Goal: Find specific page/section: Find specific page/section

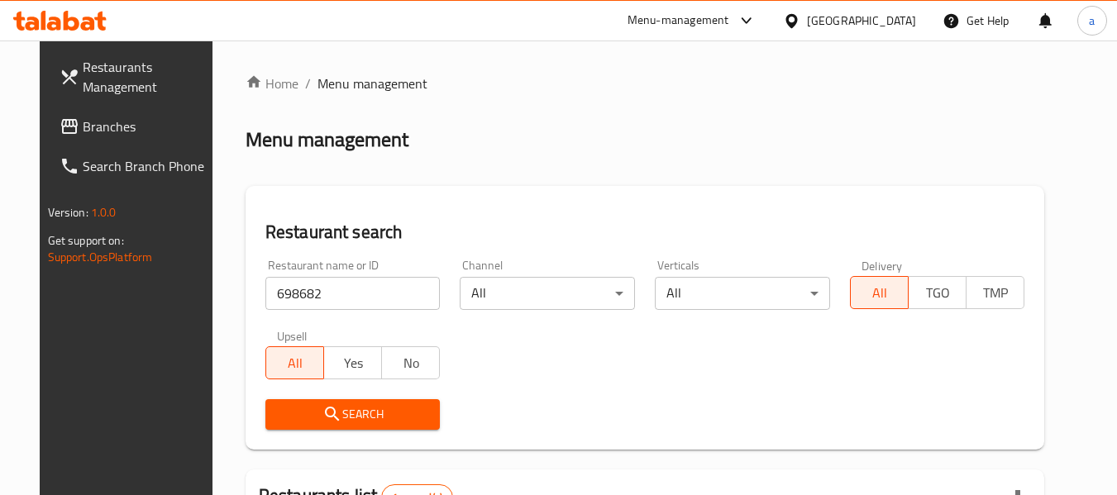
scroll to position [222, 0]
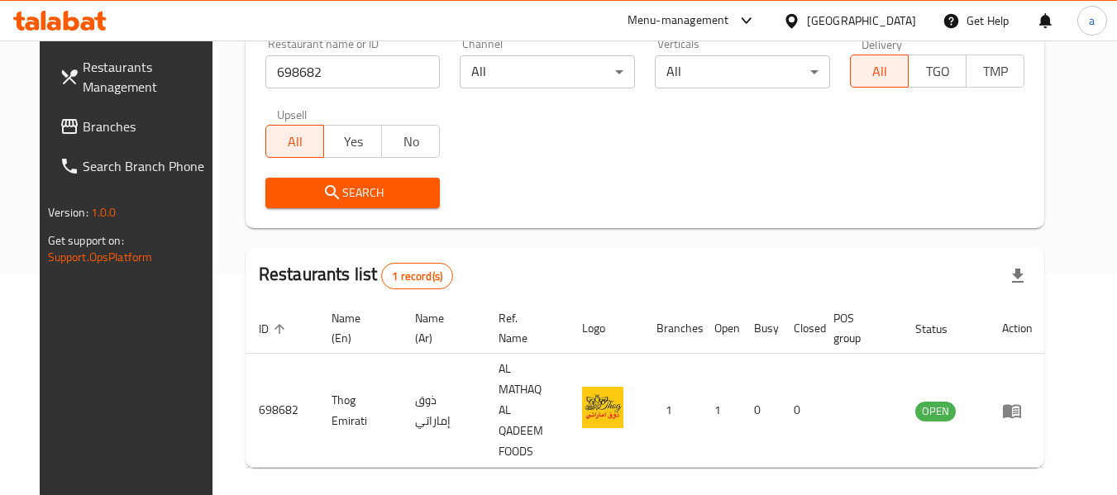
click at [839, 17] on div "United Arab Emirates" at bounding box center [861, 21] width 109 height 18
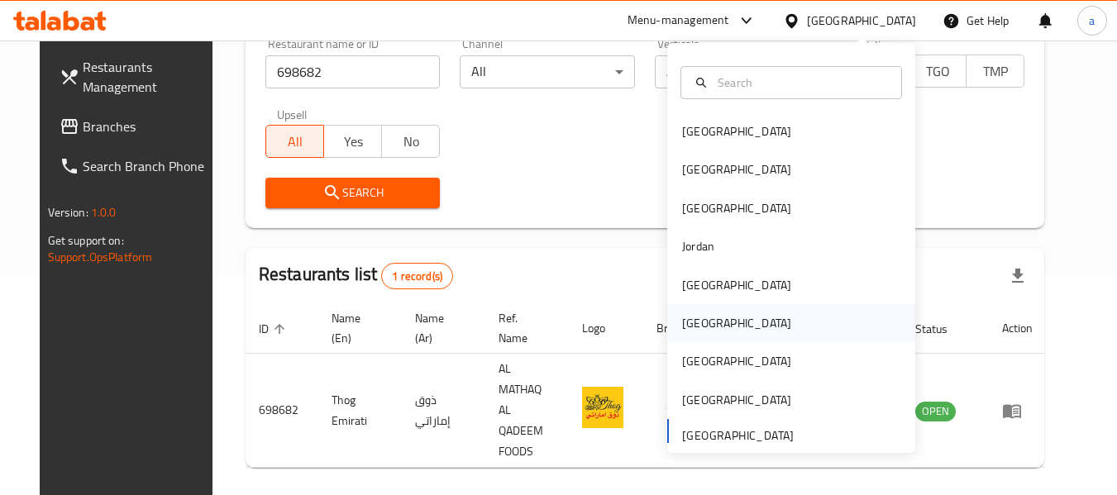
click at [705, 327] on div "[GEOGRAPHIC_DATA]" at bounding box center [737, 323] width 136 height 38
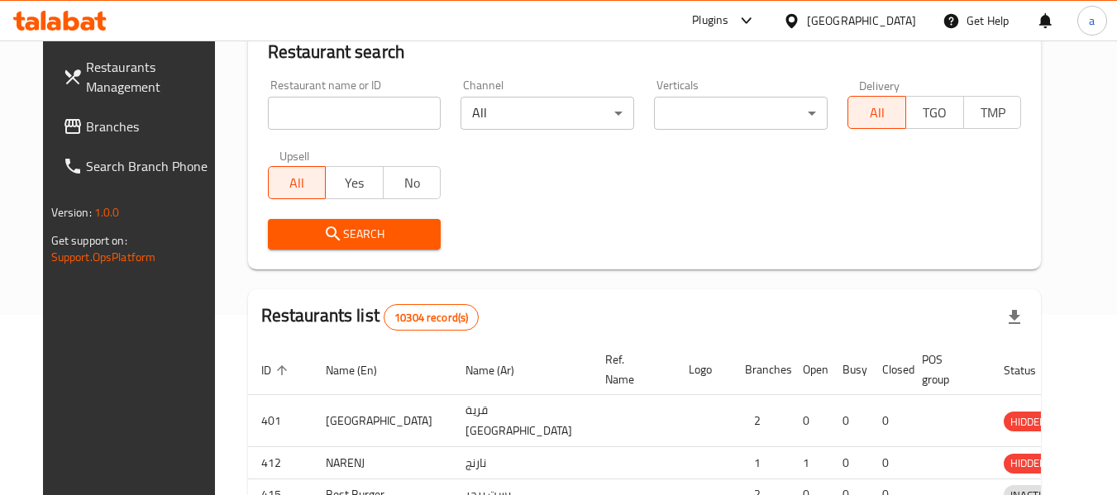
scroll to position [222, 0]
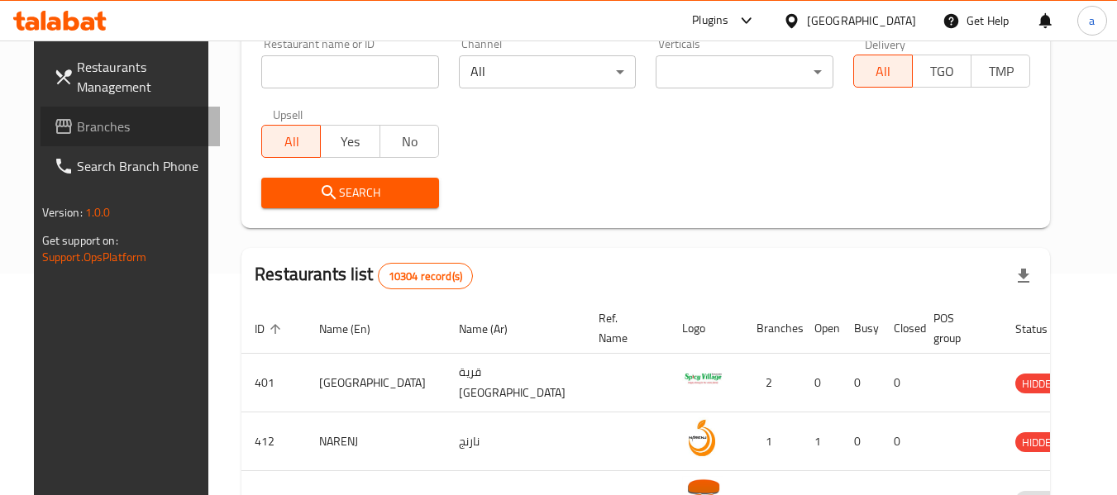
click at [77, 126] on span "Branches" at bounding box center [142, 127] width 131 height 20
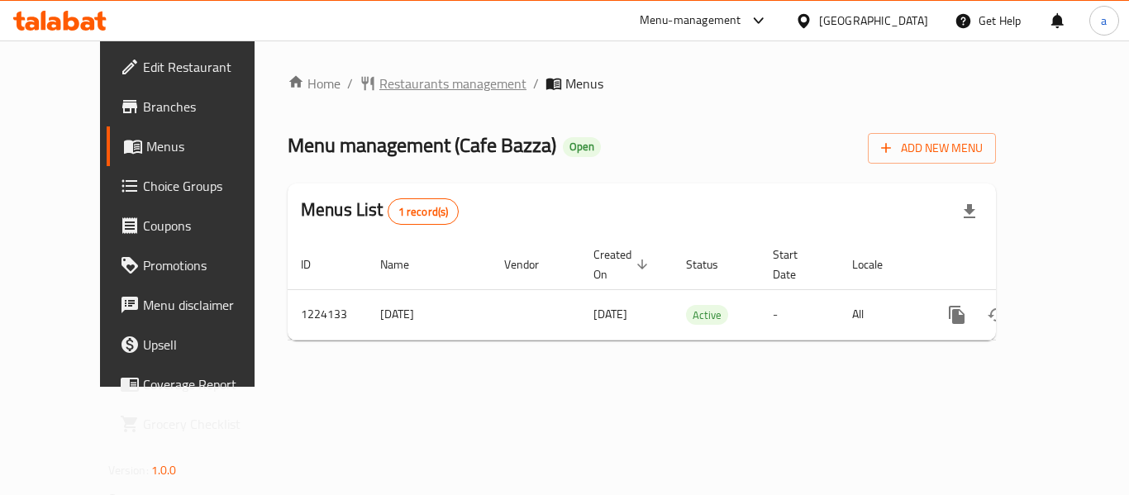
click at [417, 80] on span "Restaurants management" at bounding box center [453, 84] width 147 height 20
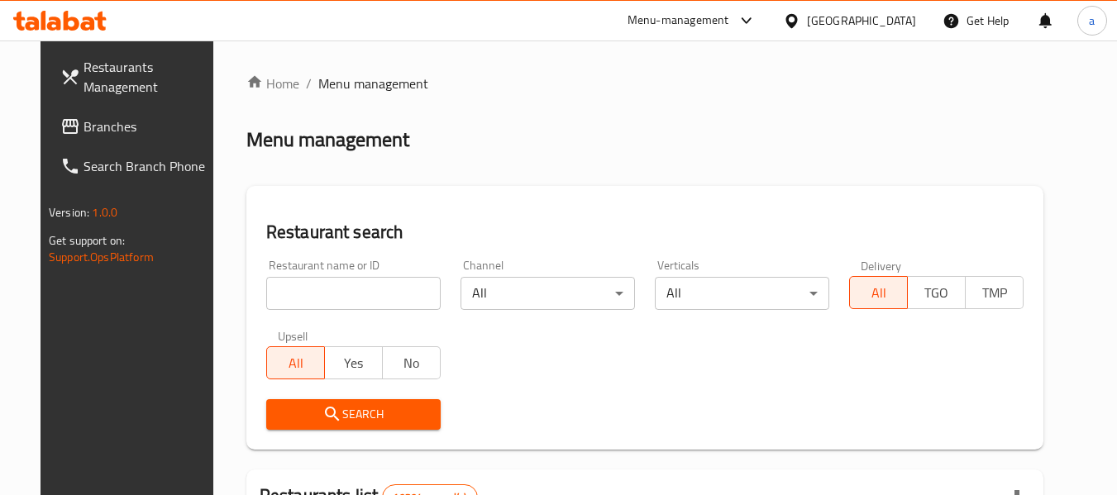
click at [349, 287] on input "search" at bounding box center [353, 293] width 174 height 33
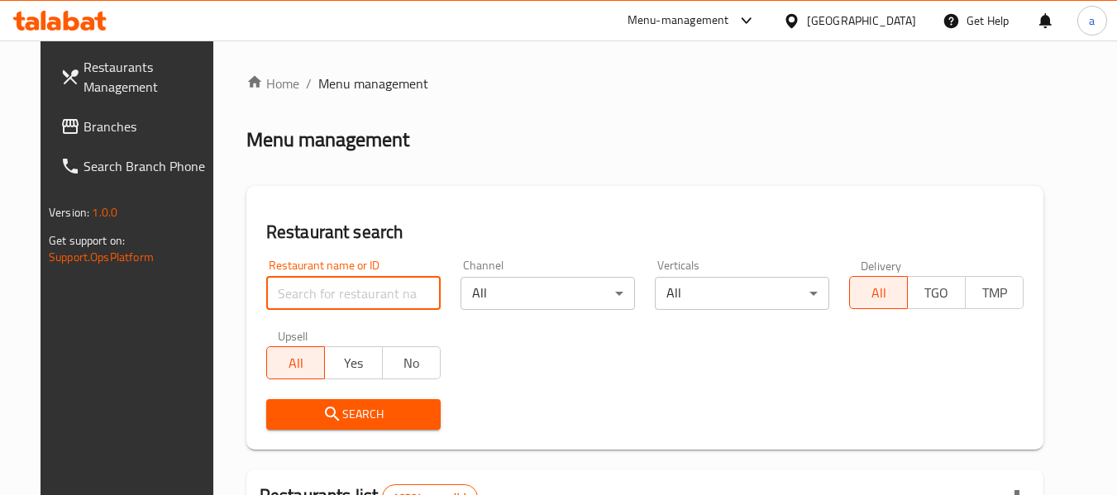
paste input "674787"
type input "674787"
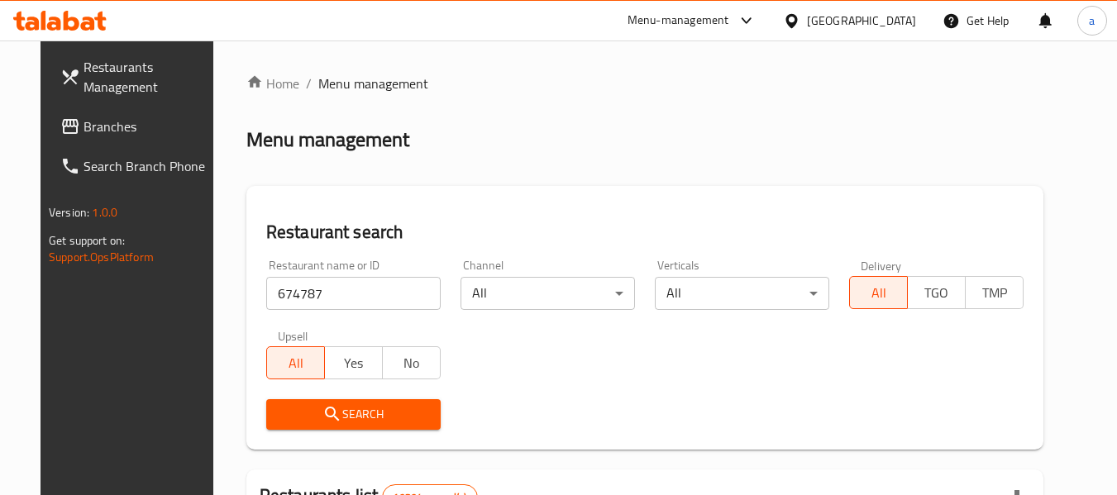
click at [376, 417] on span "Search" at bounding box center [353, 414] width 148 height 21
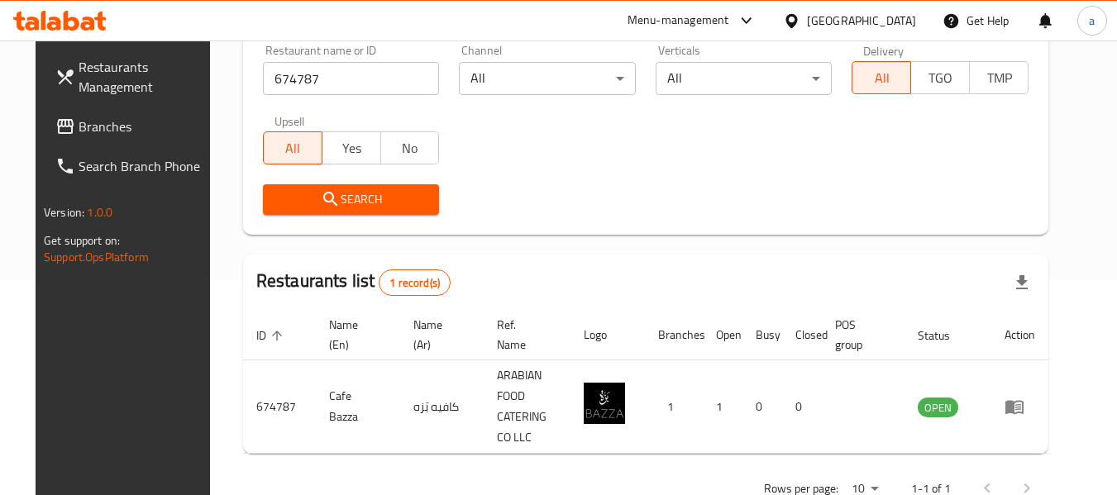
scroll to position [228, 0]
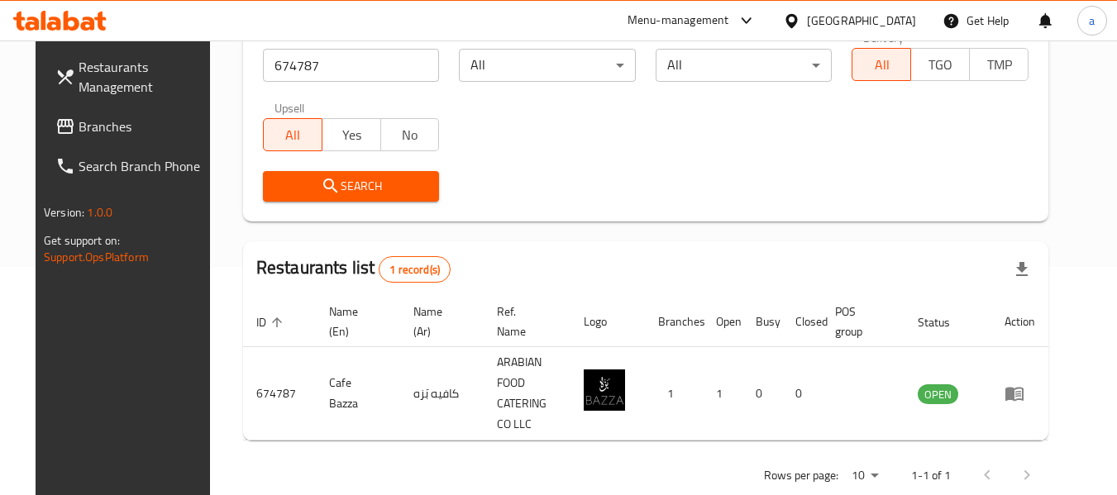
click at [904, 23] on div "[GEOGRAPHIC_DATA]" at bounding box center [861, 21] width 109 height 18
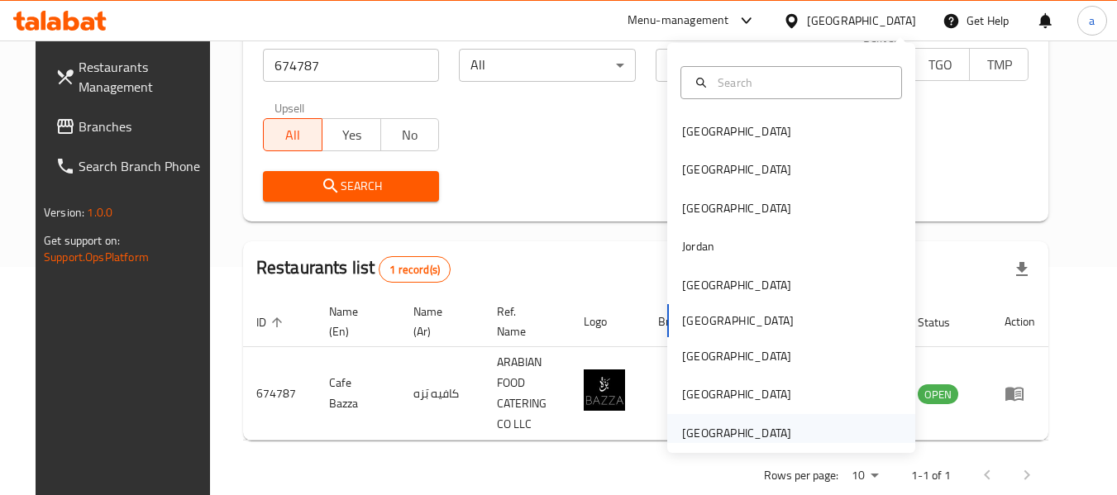
click at [733, 434] on div "United Arab Emirates" at bounding box center [736, 433] width 109 height 18
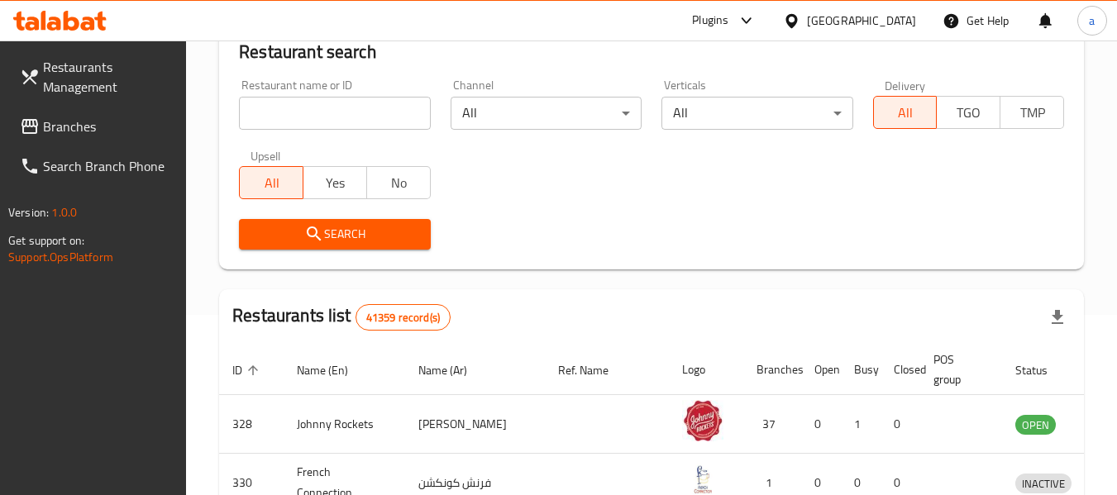
scroll to position [228, 0]
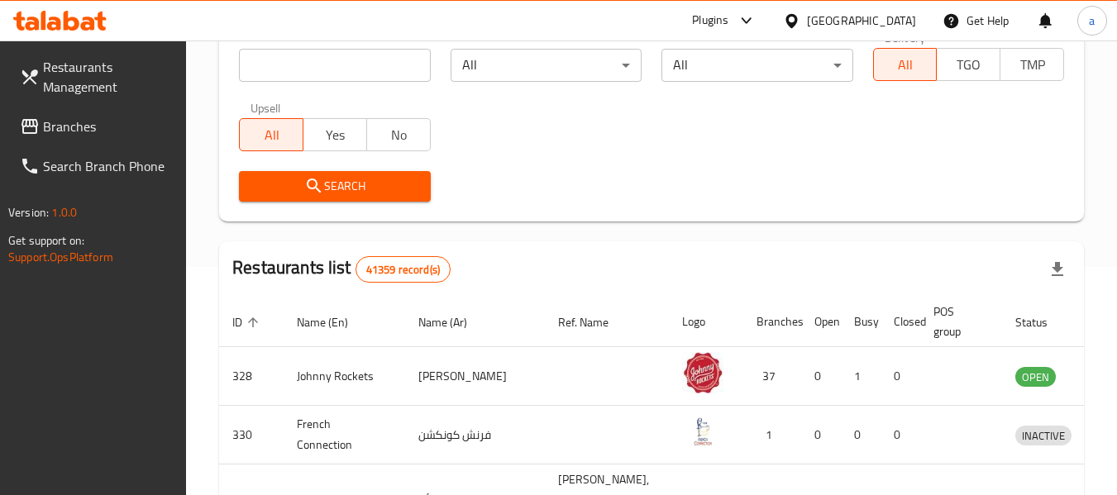
drag, startPoint x: 96, startPoint y: 119, endPoint x: 88, endPoint y: 112, distance: 10.6
click at [96, 119] on span "Branches" at bounding box center [108, 127] width 131 height 20
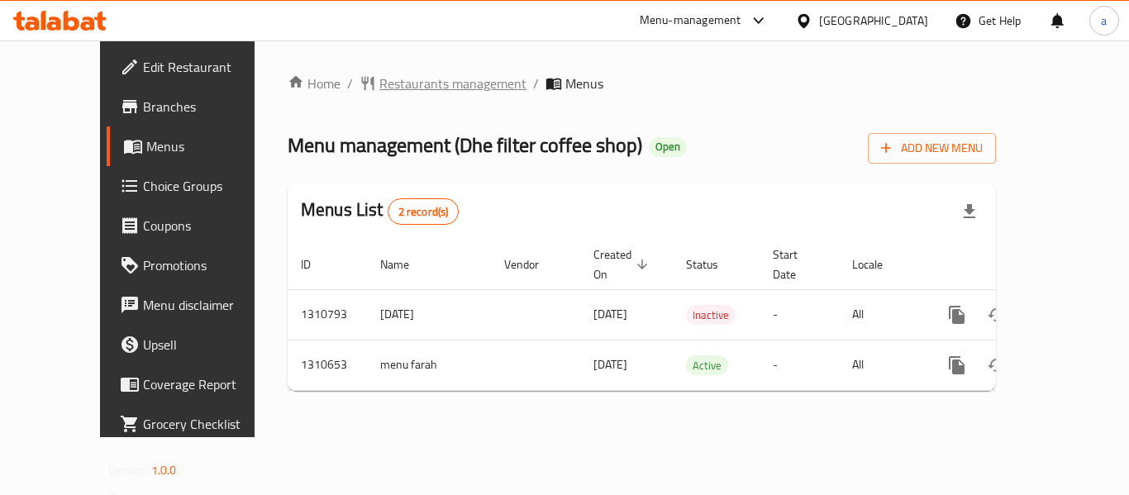
click at [399, 74] on span "Restaurants management" at bounding box center [453, 84] width 147 height 20
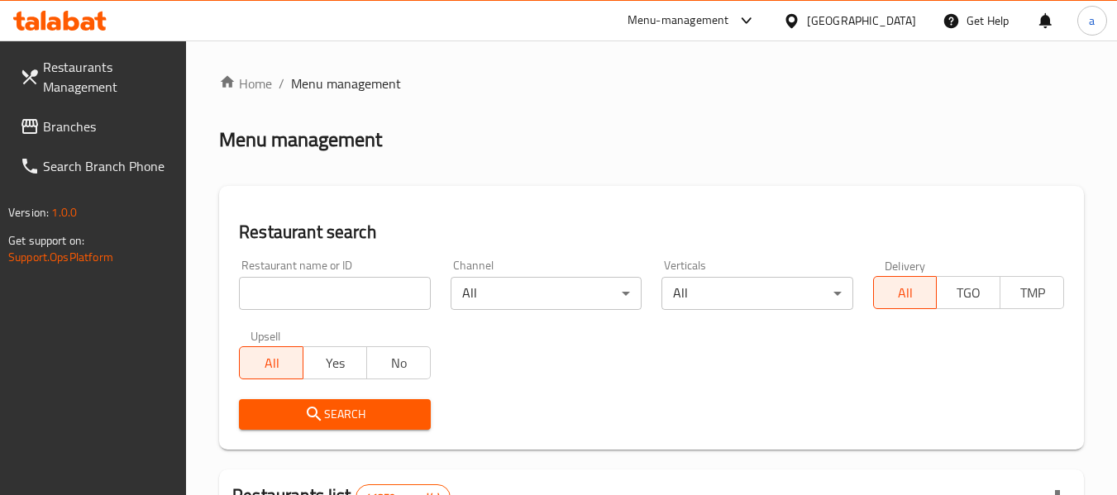
click at [340, 300] on input "search" at bounding box center [334, 293] width 191 height 33
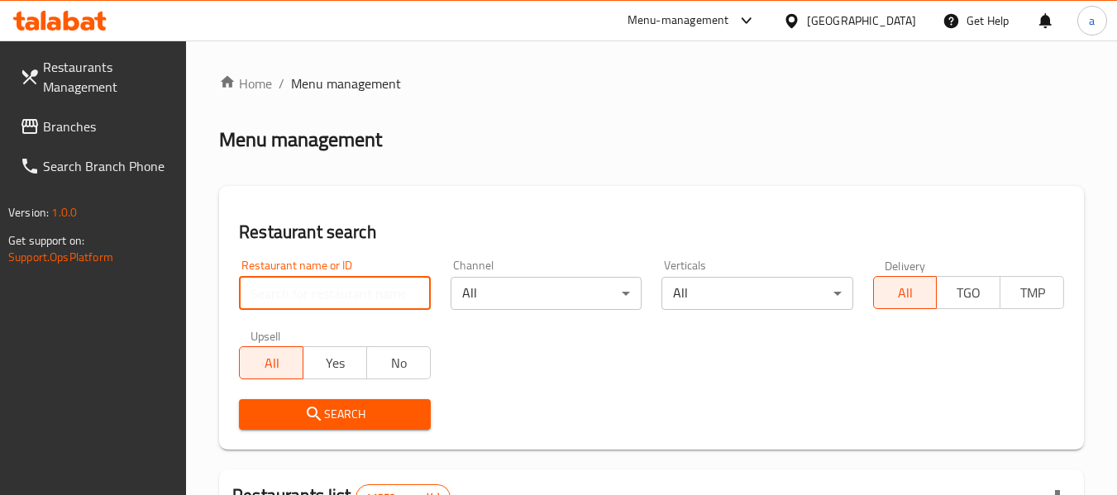
paste input "705532"
type input "705532"
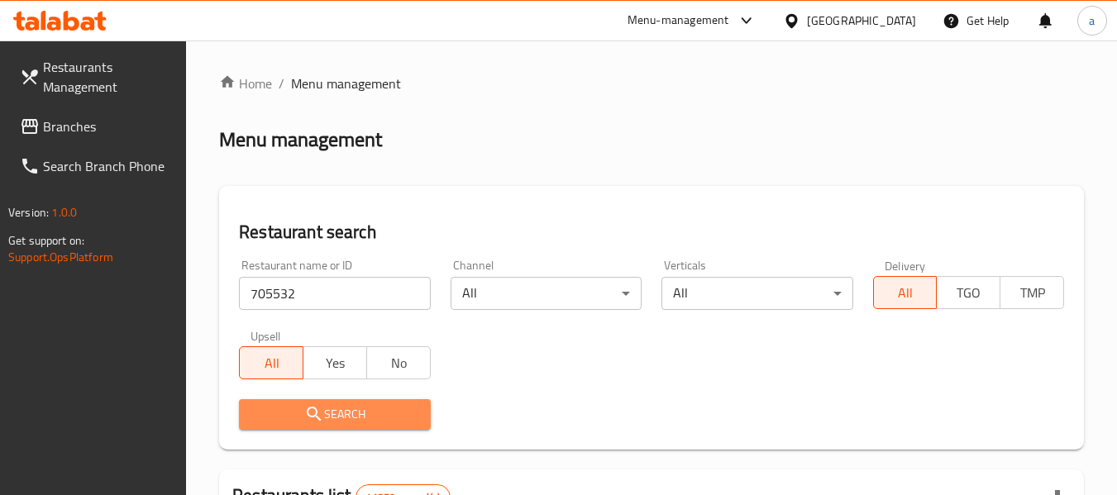
click at [374, 418] on span "Search" at bounding box center [334, 414] width 165 height 21
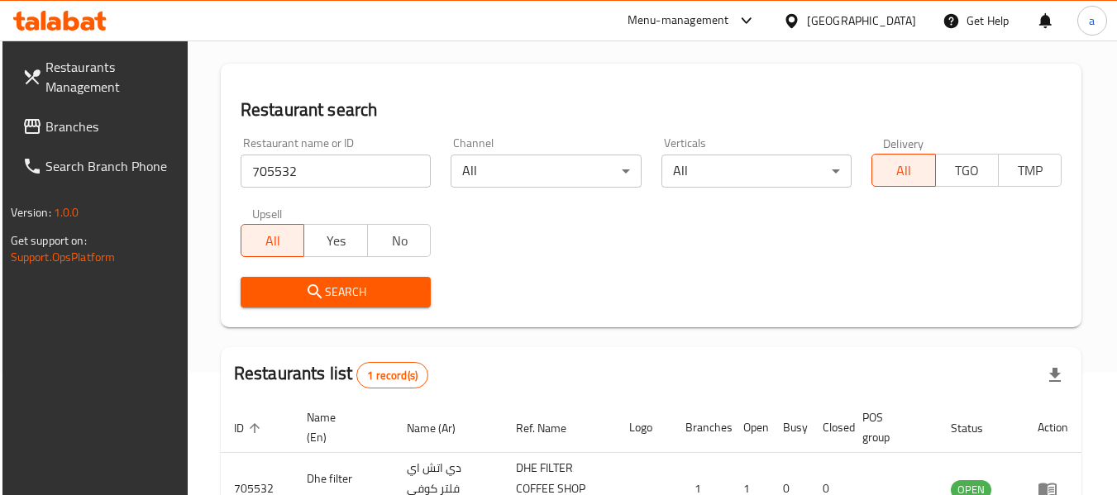
scroll to position [242, 0]
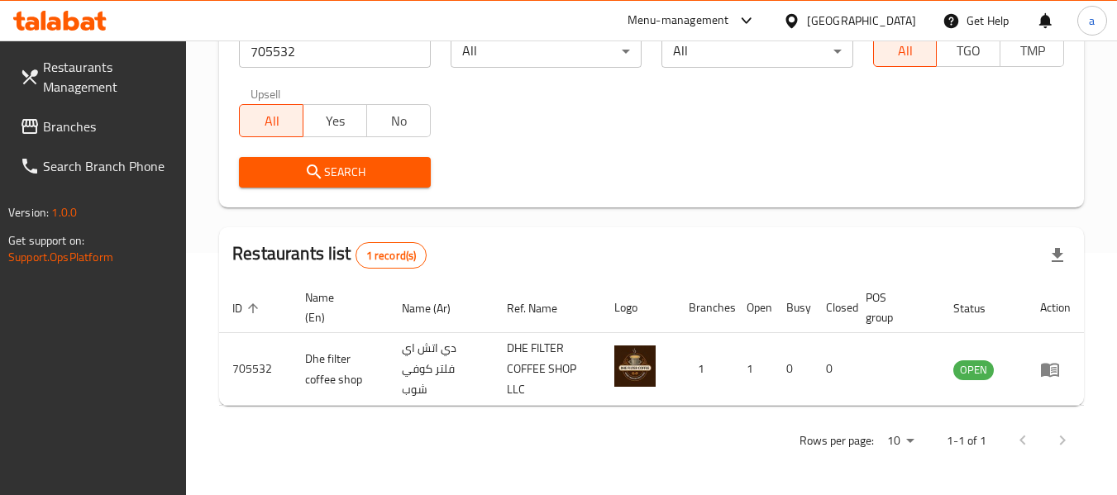
click at [68, 117] on span "Branches" at bounding box center [108, 127] width 131 height 20
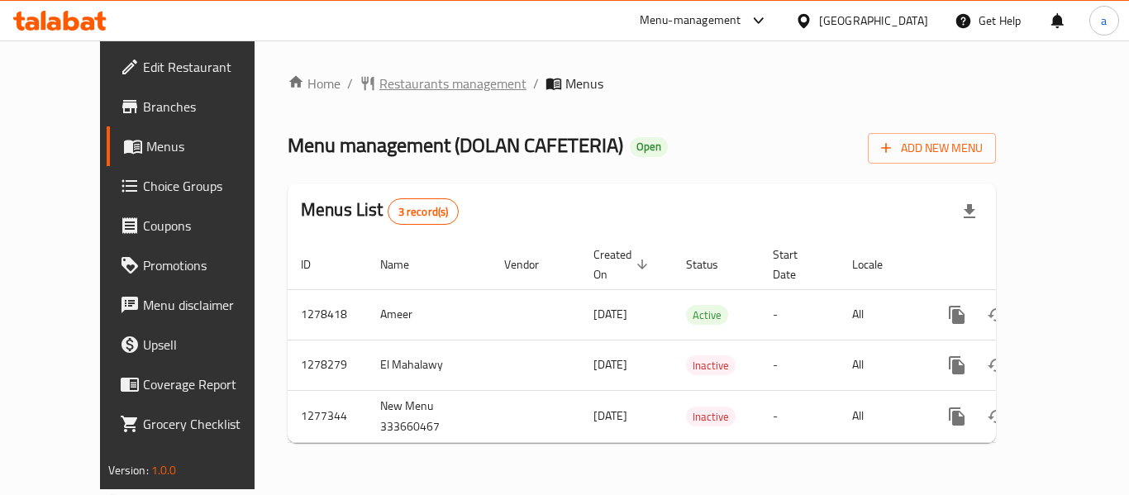
click at [415, 86] on span "Restaurants management" at bounding box center [453, 84] width 147 height 20
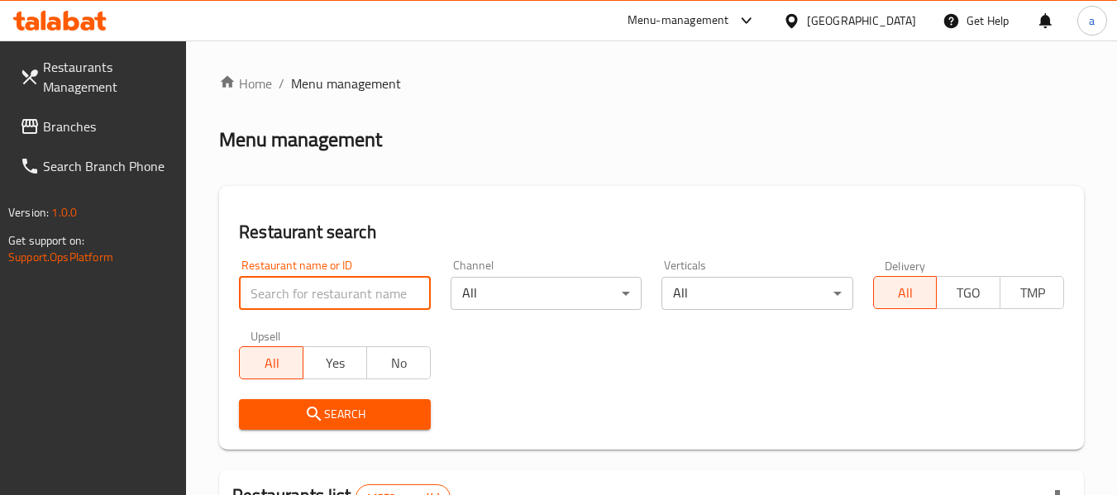
click at [396, 289] on input "search" at bounding box center [334, 293] width 191 height 33
paste input "692415"
type input "692415"
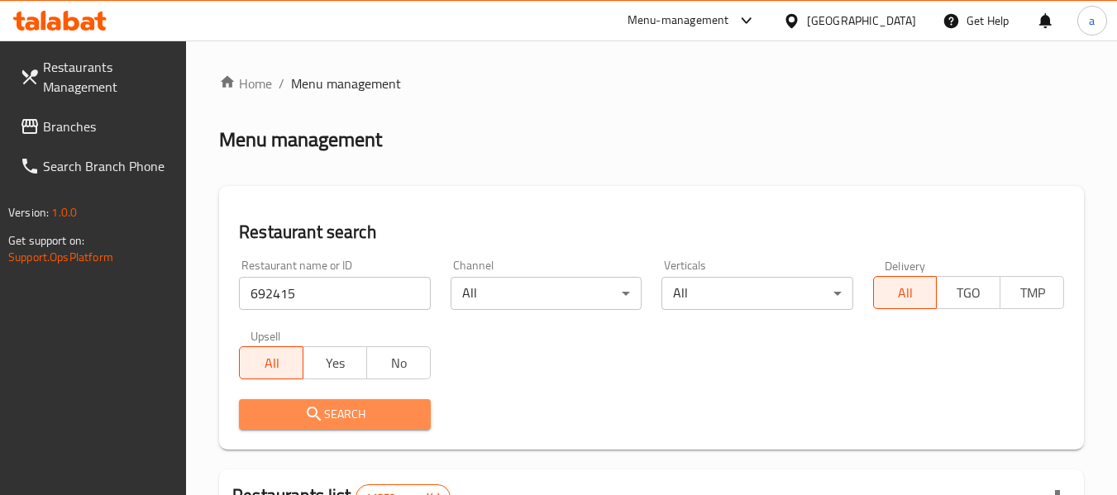
click at [399, 403] on button "Search" at bounding box center [334, 414] width 191 height 31
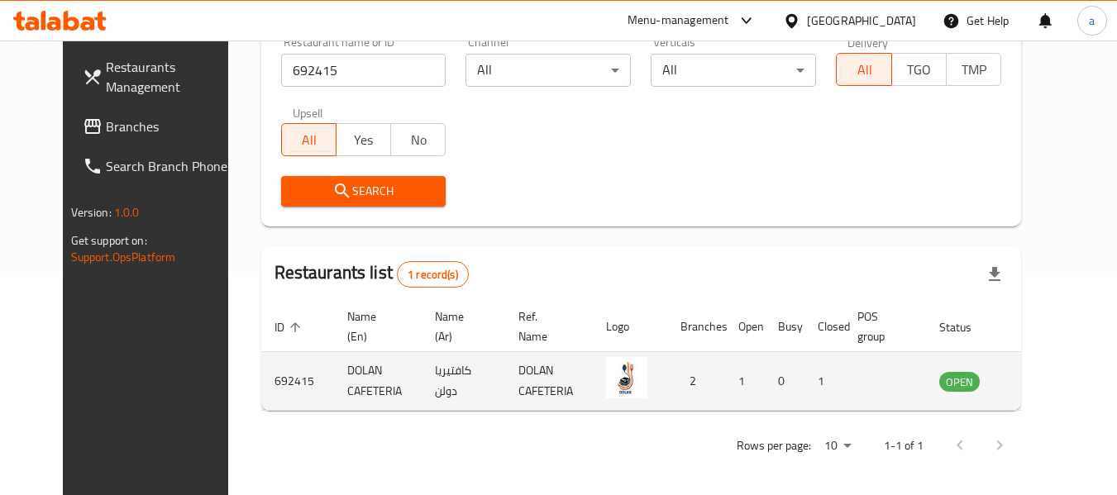
scroll to position [228, 0]
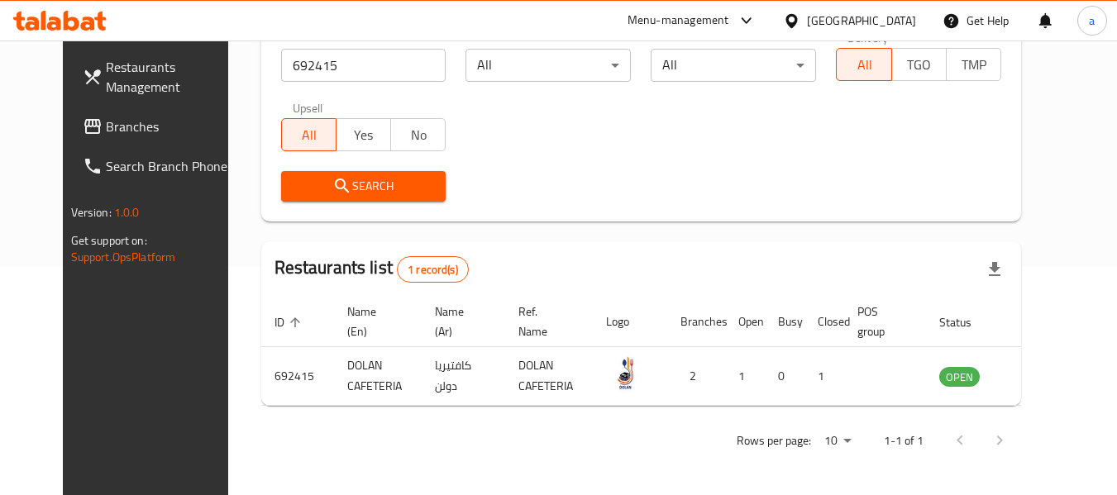
click at [868, 24] on div "[GEOGRAPHIC_DATA]" at bounding box center [861, 21] width 109 height 18
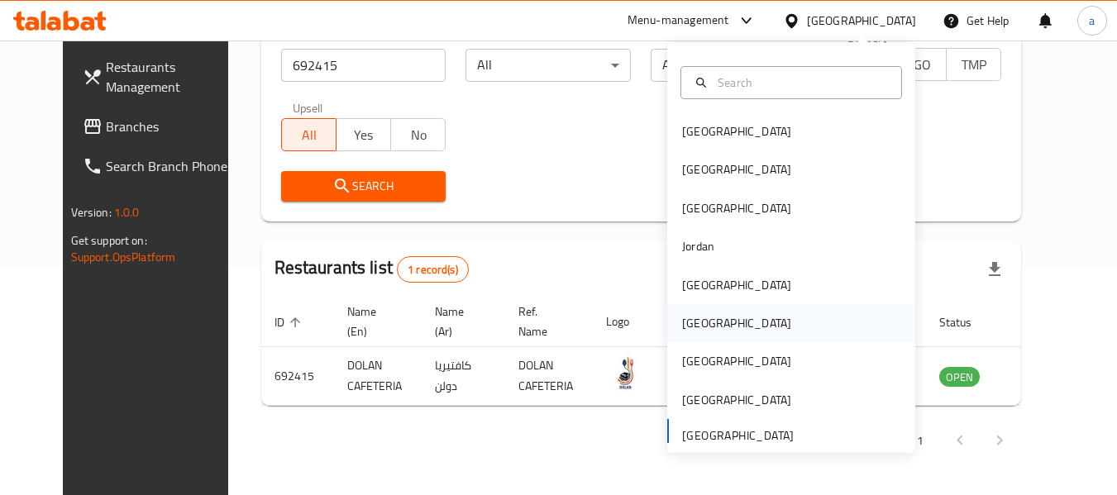
click at [695, 327] on div "[GEOGRAPHIC_DATA]" at bounding box center [736, 323] width 109 height 18
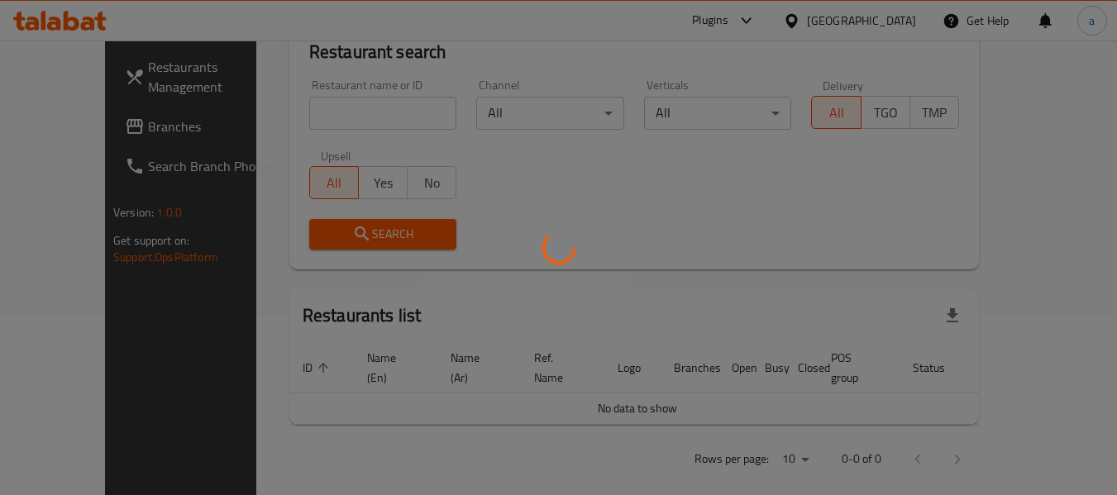
scroll to position [228, 0]
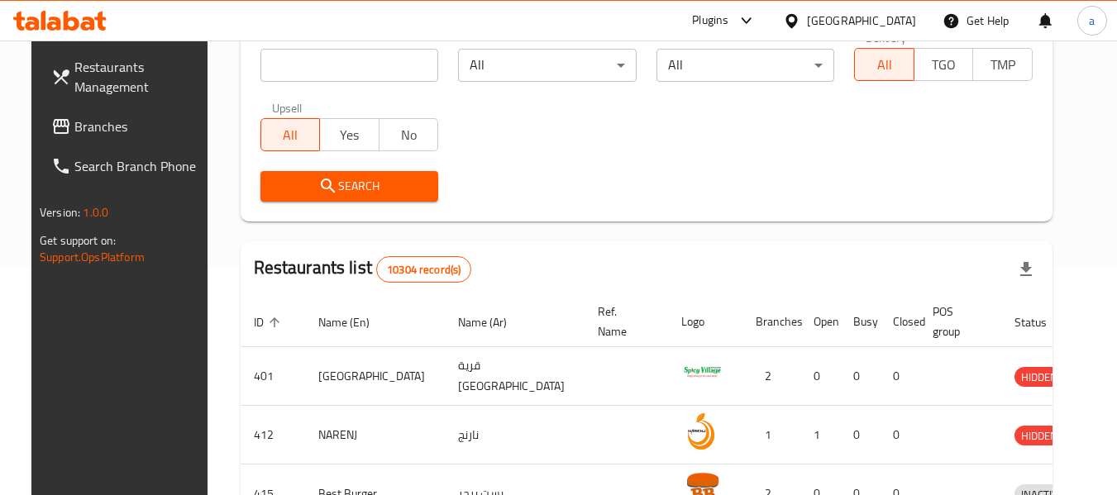
click at [109, 118] on span "Branches" at bounding box center [139, 127] width 131 height 20
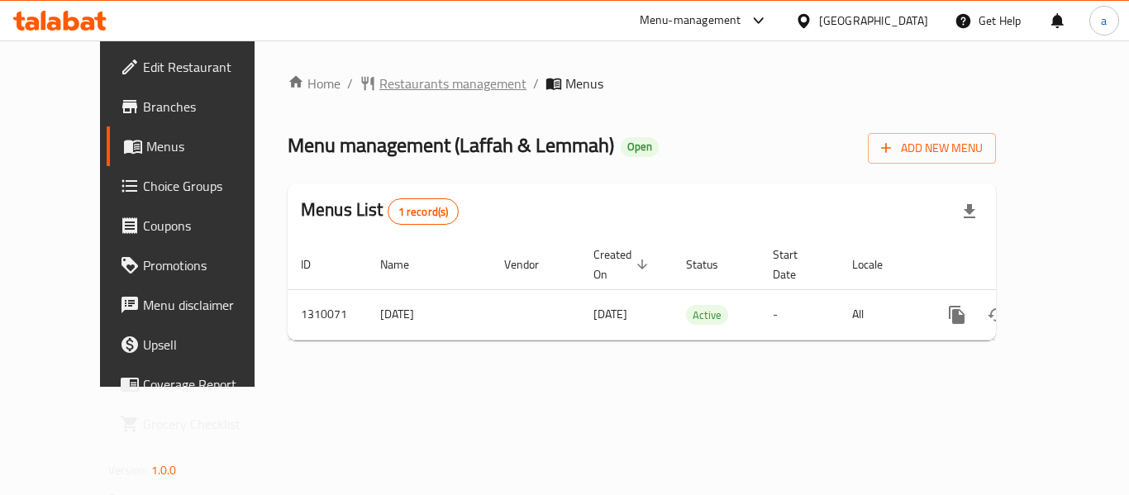
click at [380, 84] on span "Restaurants management" at bounding box center [453, 84] width 147 height 20
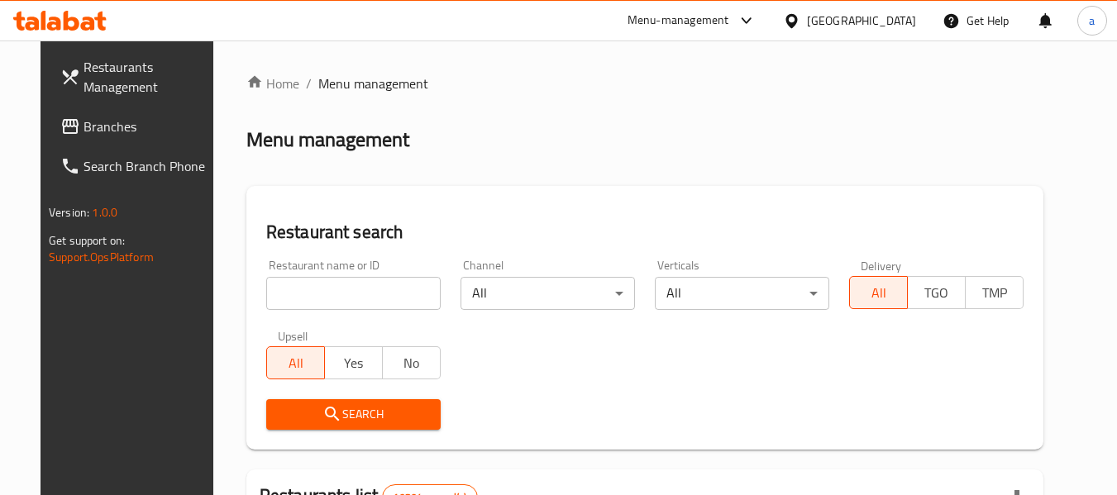
click at [332, 292] on input "search" at bounding box center [353, 293] width 174 height 33
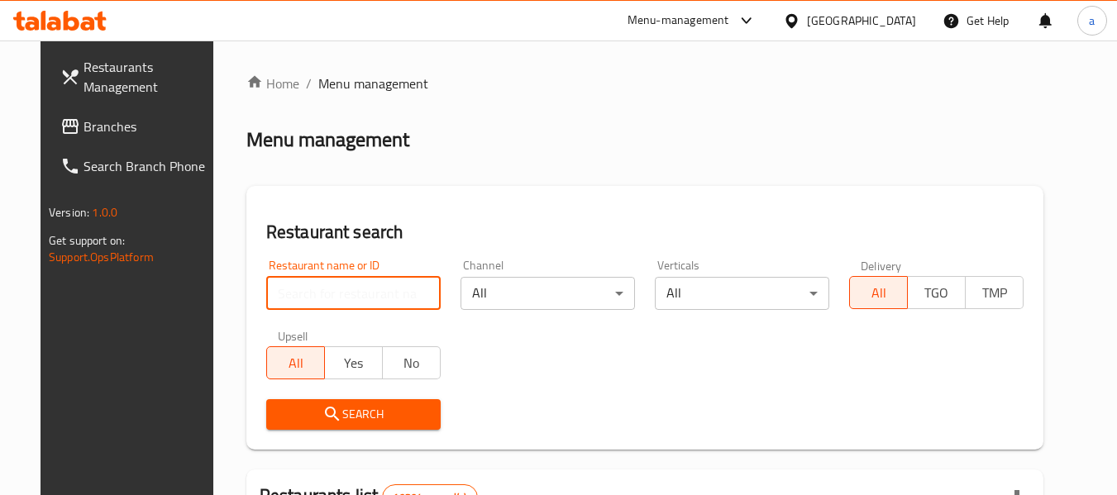
paste input "705339"
type input "705339"
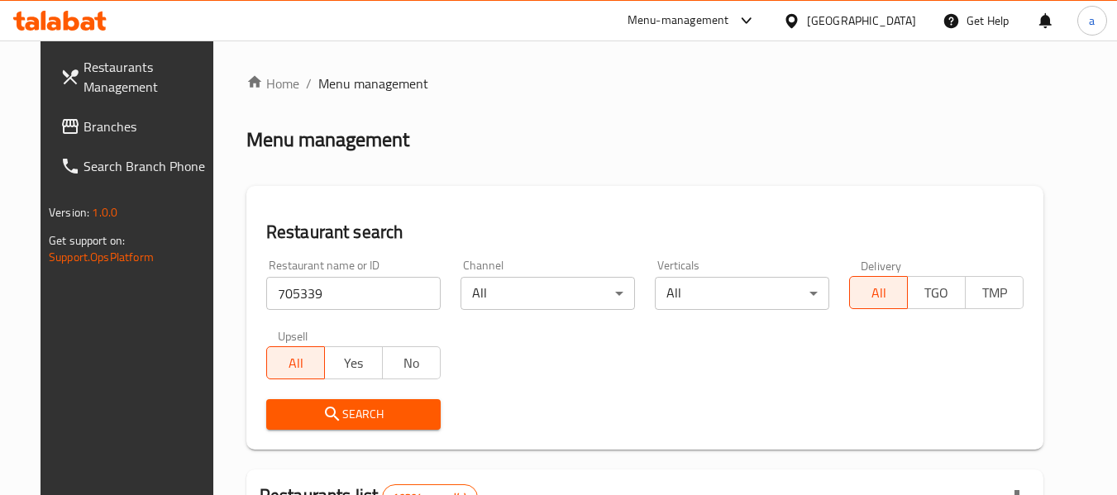
click at [356, 407] on span "Search" at bounding box center [353, 414] width 148 height 21
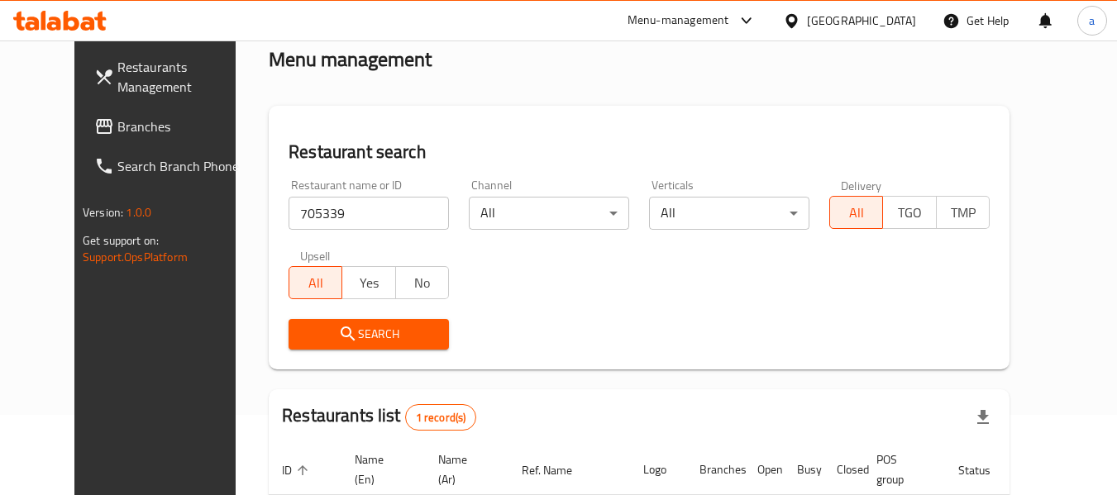
scroll to position [228, 0]
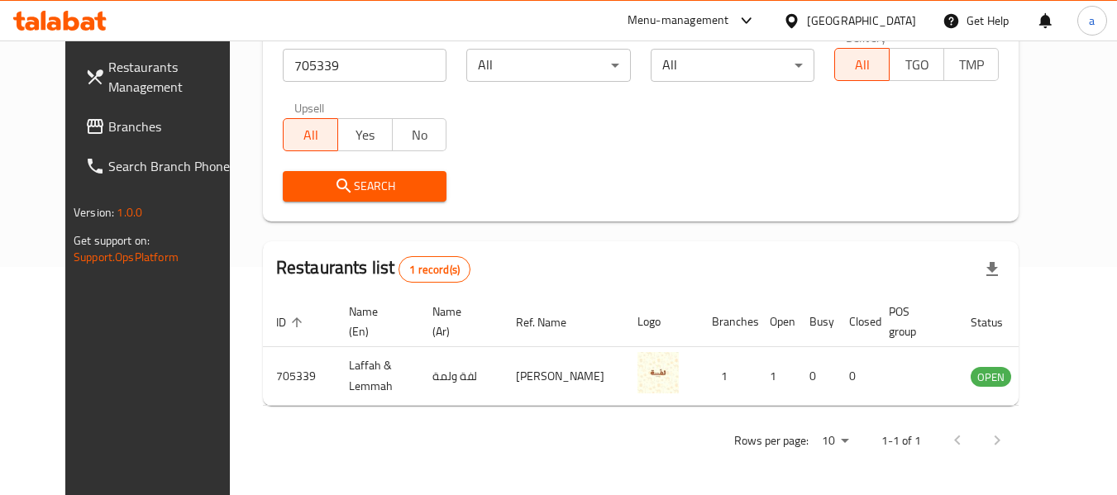
click at [85, 125] on span at bounding box center [96, 127] width 23 height 20
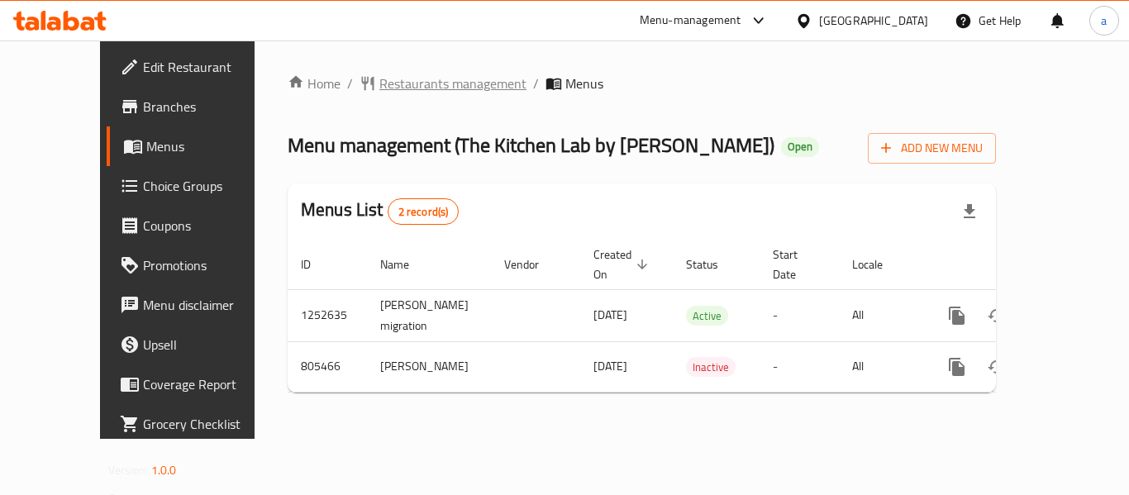
click at [402, 81] on span "Restaurants management" at bounding box center [453, 84] width 147 height 20
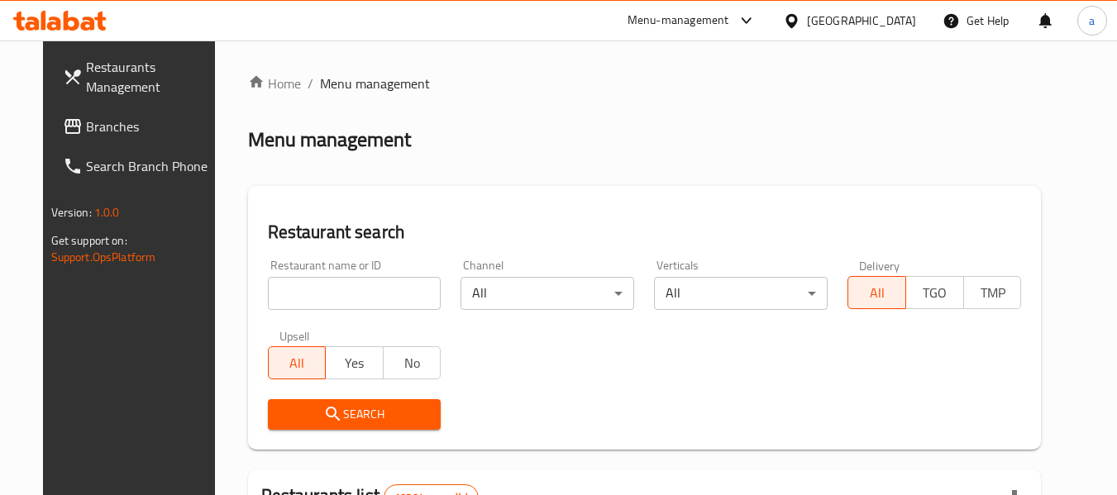
click at [323, 285] on input "search" at bounding box center [355, 293] width 174 height 33
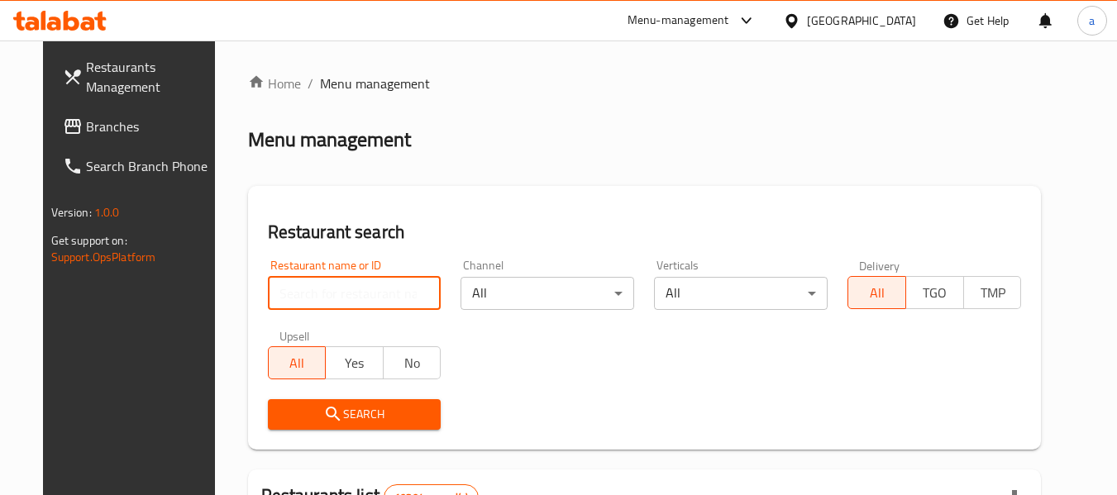
paste input "654140"
type input "654140"
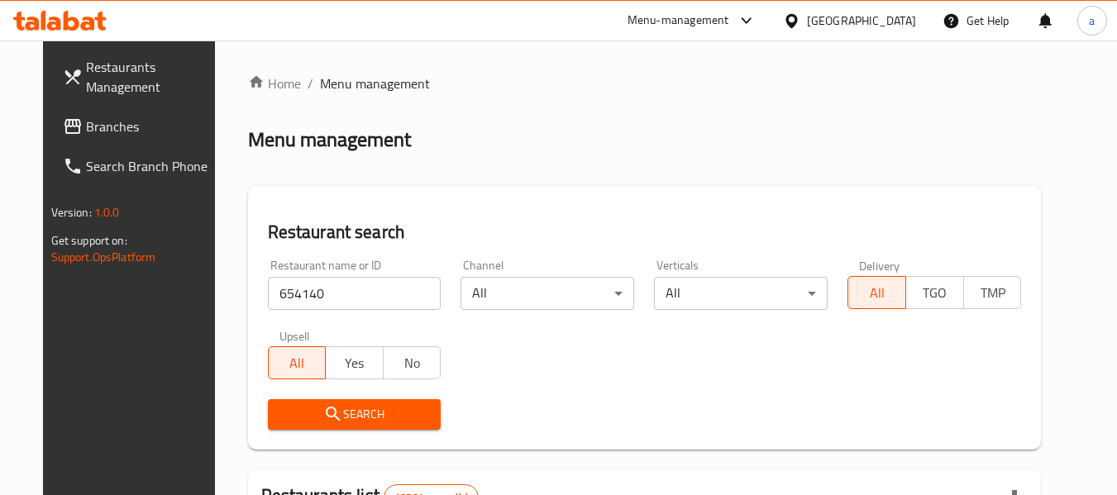
click at [323, 413] on icon "submit" at bounding box center [333, 414] width 20 height 20
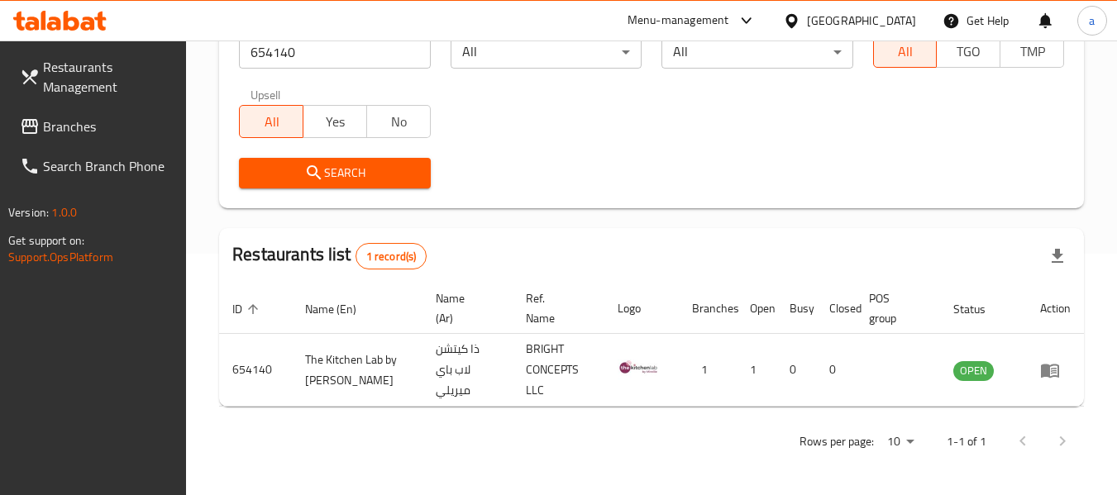
scroll to position [242, 0]
